Goal: Information Seeking & Learning: Learn about a topic

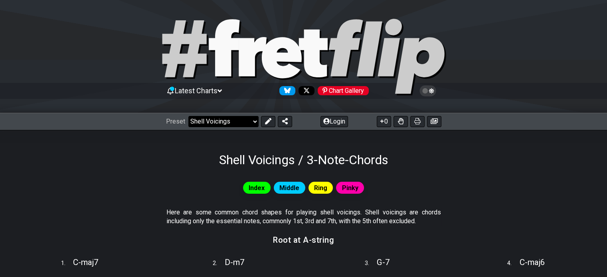
click at [235, 126] on select "Welcome to #fretflip! Initial Preset Custom Preset Minor Pentatonic Major Penta…" at bounding box center [223, 121] width 70 height 11
click at [188, 116] on select "Welcome to #fretflip! Initial Preset Custom Preset Minor Pentatonic Major Penta…" at bounding box center [223, 121] width 70 height 11
select select "/movable-7th-chords"
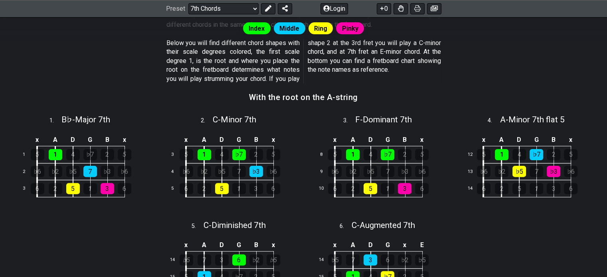
scroll to position [205, 0]
click at [241, 157] on div "♭7" at bounding box center [239, 155] width 14 height 11
click at [209, 120] on span "2 ." at bounding box center [207, 121] width 12 height 9
select select "C"
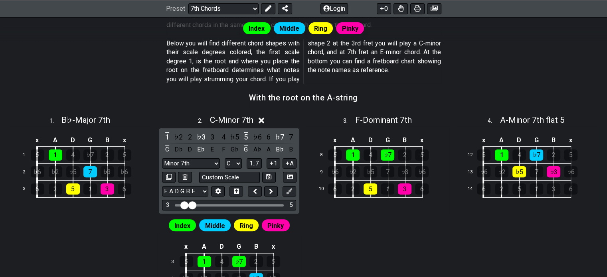
click at [172, 109] on section "With the root on the A-string" at bounding box center [303, 100] width 607 height 20
click at [261, 119] on icon at bounding box center [262, 121] width 6 height 6
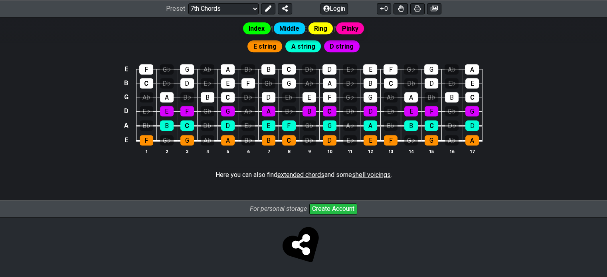
scroll to position [991, 0]
click at [365, 176] on span "shell voicings" at bounding box center [371, 175] width 39 height 8
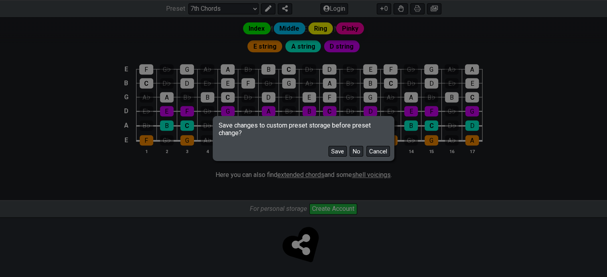
click at [357, 156] on button "No" at bounding box center [356, 151] width 14 height 11
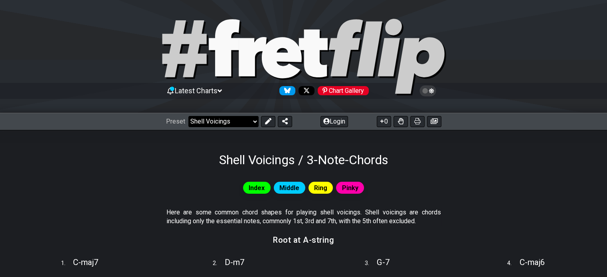
click at [231, 116] on select "Welcome to #fretflip! Initial Preset Custom Preset Minor Pentatonic Major Penta…" at bounding box center [223, 121] width 70 height 11
click at [188, 116] on select "Welcome to #fretflip! Initial Preset Custom Preset Minor Pentatonic Major Penta…" at bounding box center [223, 121] width 70 height 11
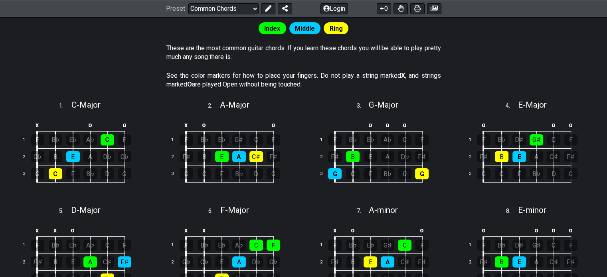
scroll to position [129, 0]
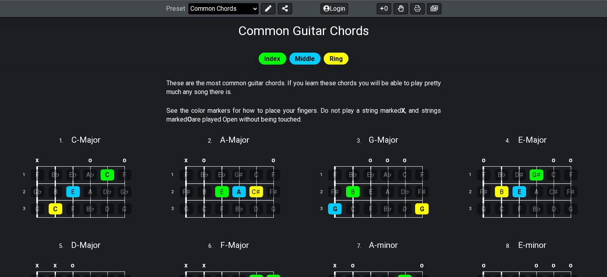
click at [214, 9] on select "Welcome to #fretflip! Initial Preset Custom Preset Minor Pentatonic Major Penta…" at bounding box center [223, 8] width 70 height 11
click at [188, 14] on select "Welcome to #fretflip! Initial Preset Custom Preset Minor Pentatonic Major Penta…" at bounding box center [223, 8] width 70 height 11
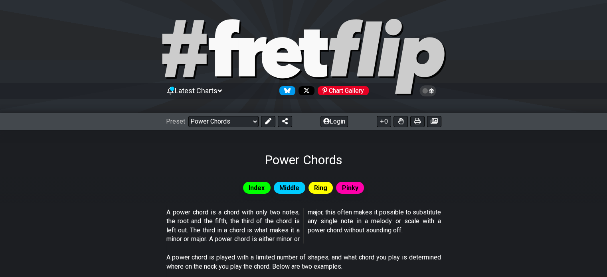
click at [217, 90] on span "Latest Charts" at bounding box center [196, 91] width 43 height 8
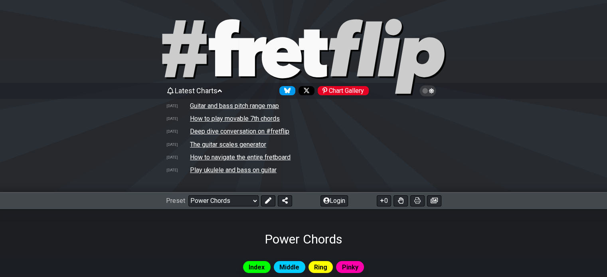
click at [217, 90] on span "Latest Charts" at bounding box center [196, 91] width 43 height 8
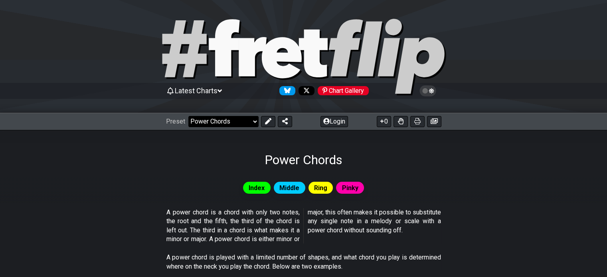
click at [223, 119] on select "Welcome to #fretflip! Initial Preset Custom Preset Minor Pentatonic Major Penta…" at bounding box center [223, 121] width 70 height 11
click at [188, 116] on select "Welcome to #fretflip! Initial Preset Custom Preset Minor Pentatonic Major Penta…" at bounding box center [223, 121] width 70 height 11
select select "/template"
select select "A"
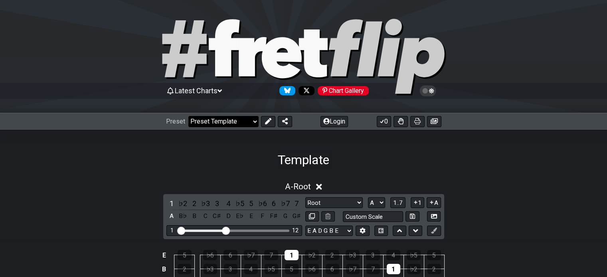
click at [230, 117] on select "Welcome to #fretflip! Initial Preset Custom Preset Minor Pentatonic Major Penta…" at bounding box center [223, 121] width 70 height 11
click at [188, 116] on select "Welcome to #fretflip! Initial Preset Custom Preset Minor Pentatonic Major Penta…" at bounding box center [223, 121] width 70 height 11
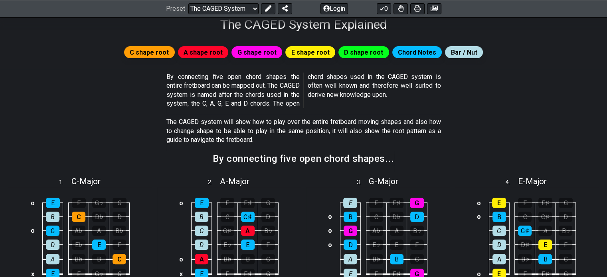
scroll to position [136, 0]
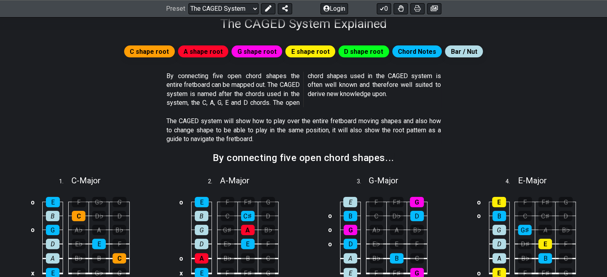
click at [310, 105] on span "By connecting five open chord shapes the entire fretboard can be mapped out. Th…" at bounding box center [303, 90] width 274 height 36
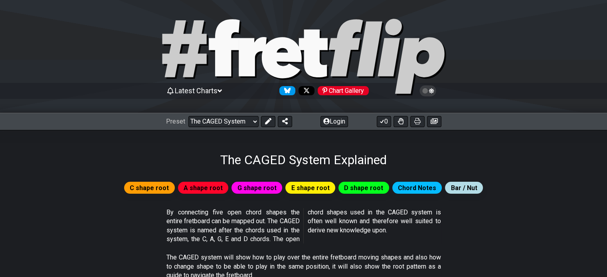
scroll to position [0, 0]
click at [432, 94] on icon at bounding box center [427, 90] width 17 height 11
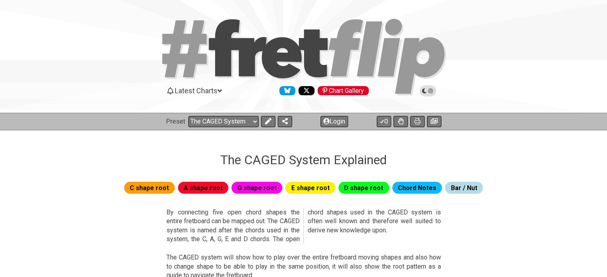
click at [432, 94] on icon at bounding box center [427, 90] width 17 height 11
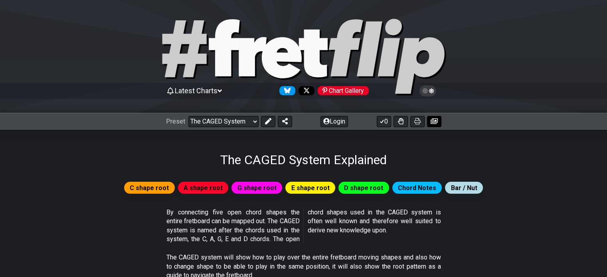
click at [434, 124] on button at bounding box center [434, 121] width 14 height 11
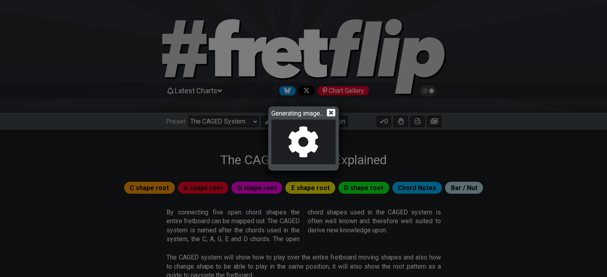
click at [335, 113] on icon at bounding box center [331, 113] width 8 height 8
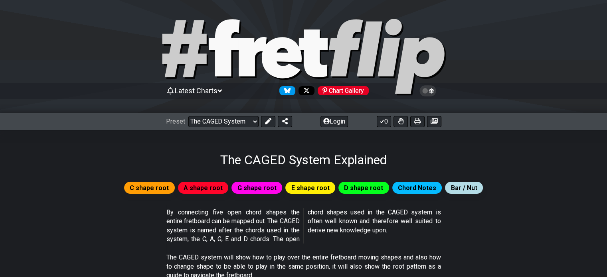
click at [217, 129] on div "Preset Welcome to #fretflip! Initial Preset Custom Preset Minor Pentatonic Majo…" at bounding box center [303, 122] width 607 height 18
click at [217, 127] on div "Preset Welcome to #fretflip! Initial Preset Custom Preset Minor Pentatonic Majo…" at bounding box center [303, 122] width 607 height 18
click at [220, 123] on select "Welcome to #fretflip! Initial Preset Custom Preset Minor Pentatonic Major Penta…" at bounding box center [223, 121] width 70 height 11
click at [188, 116] on select "Welcome to #fretflip! Initial Preset Custom Preset Minor Pentatonic Major Penta…" at bounding box center [223, 121] width 70 height 11
select select "/extended-chords"
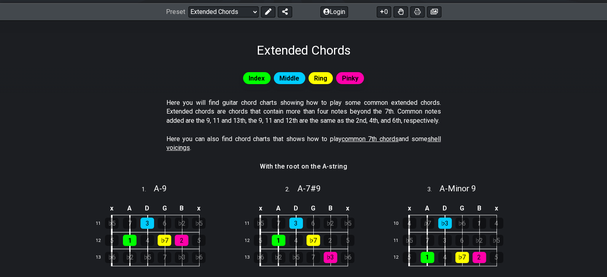
scroll to position [116, 0]
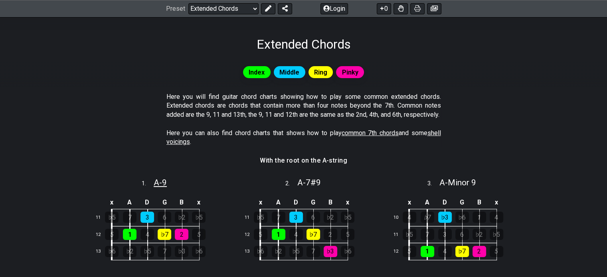
click at [156, 187] on span "A - 9" at bounding box center [160, 183] width 13 height 10
select select "A"
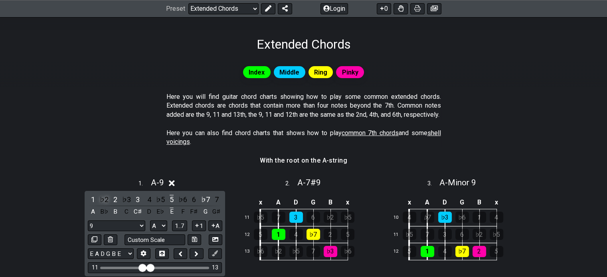
click at [102, 205] on div "♭2" at bounding box center [104, 199] width 10 height 11
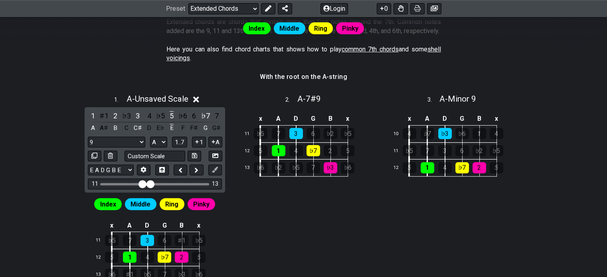
scroll to position [200, 0]
click at [199, 103] on icon at bounding box center [196, 99] width 6 height 8
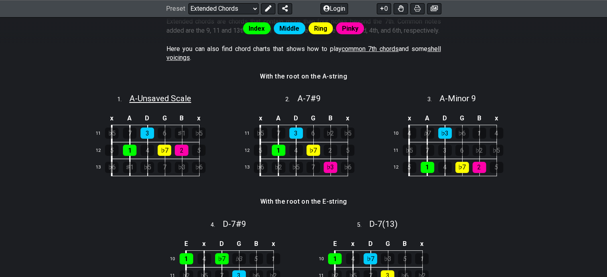
click at [170, 103] on span "A - Unsaved Scale" at bounding box center [160, 99] width 62 height 10
select select "A"
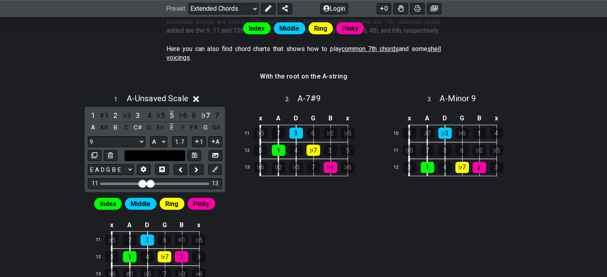
click at [143, 161] on input "text" at bounding box center [154, 155] width 61 height 11
type input "Custom Scale"
click at [112, 158] on icon at bounding box center [110, 155] width 5 height 6
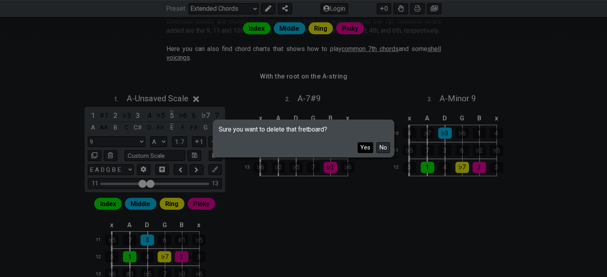
click at [360, 143] on button "Yes" at bounding box center [365, 147] width 16 height 11
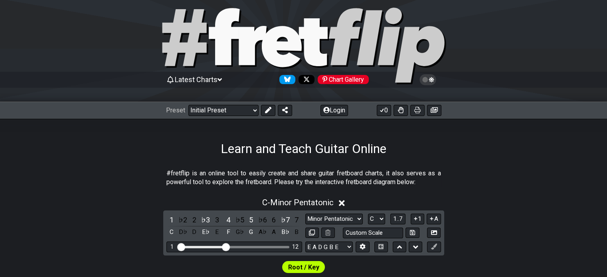
scroll to position [11, 0]
click at [219, 112] on select "Welcome to #fretflip! Initial Preset Custom Preset Minor Pentatonic Major Penta…" at bounding box center [223, 110] width 70 height 11
click at [188, 105] on select "Welcome to #fretflip! Initial Preset Custom Preset Minor Pentatonic Major Penta…" at bounding box center [223, 110] width 70 height 11
click at [239, 110] on select "Welcome to #fretflip! Initial Preset Custom Preset Minor Pentatonic Major Penta…" at bounding box center [223, 110] width 70 height 11
click at [188, 105] on select "Welcome to #fretflip! Initial Preset Custom Preset Minor Pentatonic Major Penta…" at bounding box center [223, 110] width 70 height 11
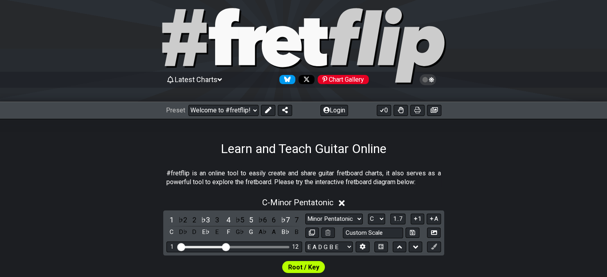
select select "/the-7-modes"
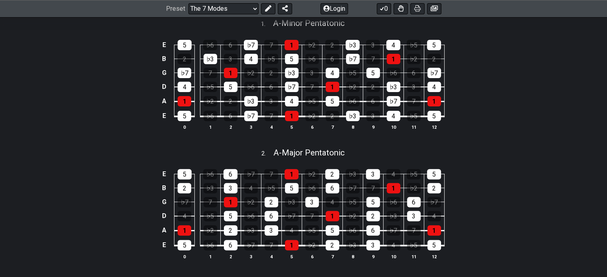
scroll to position [247, 0]
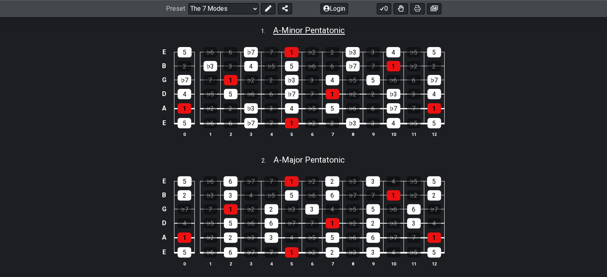
click at [281, 35] on span "A - Minor Pentatonic" at bounding box center [309, 31] width 72 height 10
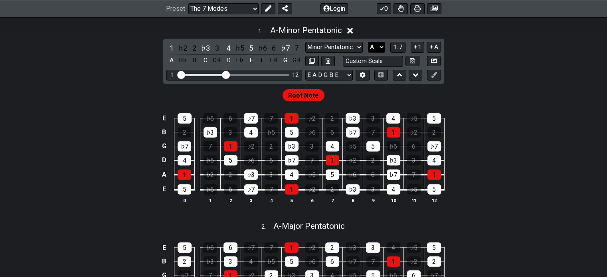
click at [370, 53] on select "A♭ A A♯ B♭ B C C♯ D♭ D D♯ E♭ E F F♯ G♭ G G♯" at bounding box center [376, 47] width 17 height 11
select select "B"
click at [368, 50] on select "A♭ A A♯ B♭ B C C♯ D♭ D D♯ E♭ E F F♯ G♭ G G♯" at bounding box center [376, 47] width 17 height 11
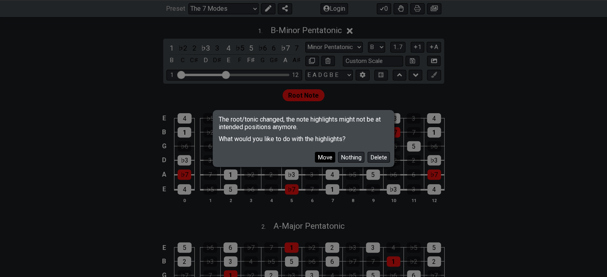
click at [328, 156] on button "Move" at bounding box center [325, 157] width 20 height 11
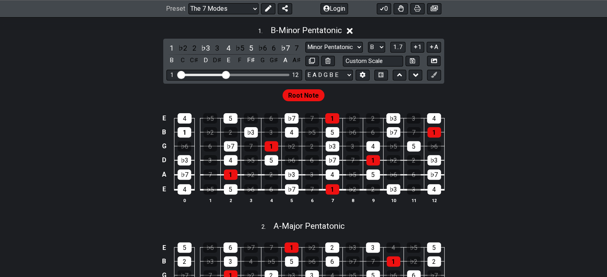
click at [497, 98] on div "Root Note" at bounding box center [303, 93] width 607 height 19
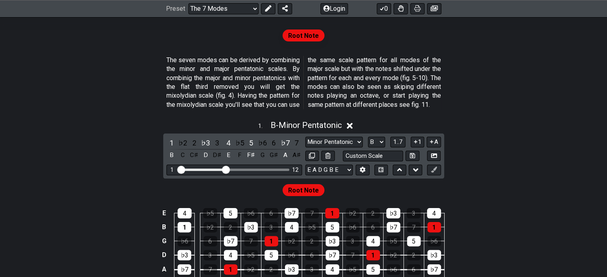
scroll to position [151, 0]
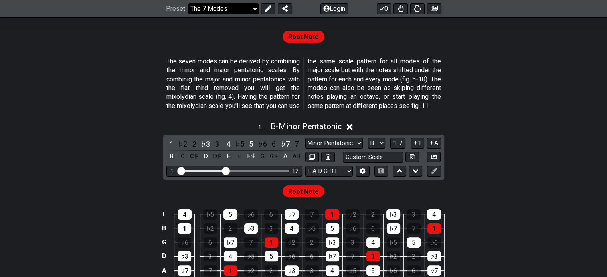
click at [226, 10] on select "Welcome to #fretflip! Initial Preset Custom Preset Minor Pentatonic Major Penta…" at bounding box center [223, 8] width 70 height 11
click at [188, 3] on select "Welcome to #fretflip! Initial Preset Custom Preset Minor Pentatonic Major Penta…" at bounding box center [223, 8] width 70 height 11
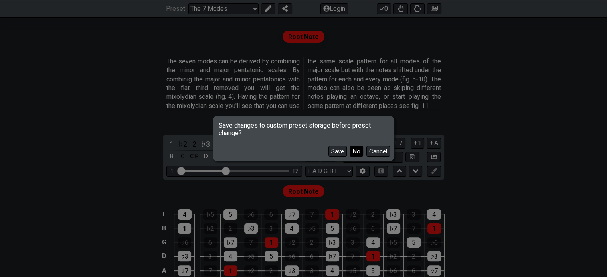
click at [359, 151] on button "No" at bounding box center [356, 151] width 14 height 11
select select "/welcome"
select select "C"
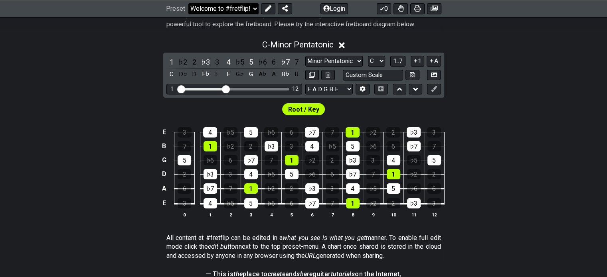
scroll to position [169, 0]
